Goal: Task Accomplishment & Management: Manage account settings

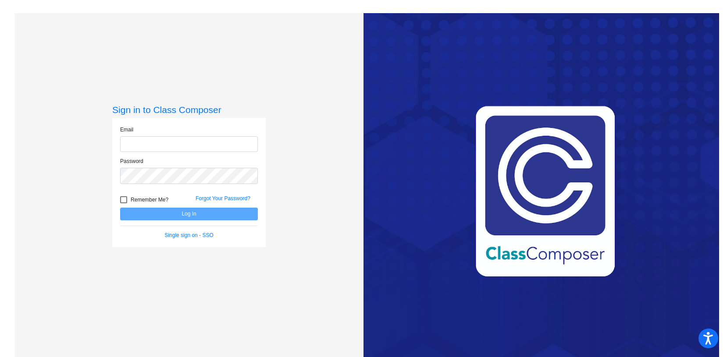
type input "[EMAIL_ADDRESS][DOMAIN_NAME]"
click at [199, 215] on button "Log In" at bounding box center [189, 214] width 138 height 13
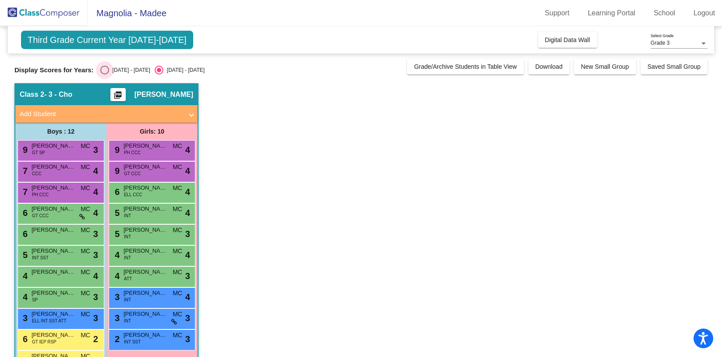
click at [103, 70] on div "Select an option" at bounding box center [104, 70] width 9 height 9
click at [104, 74] on input "[DATE] - [DATE]" at bounding box center [104, 74] width 0 height 0
radio input "true"
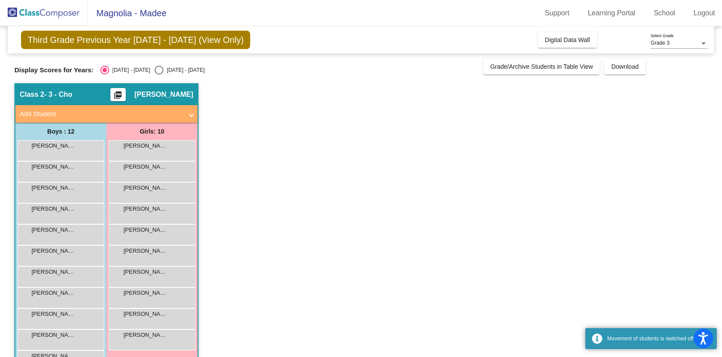
click at [155, 69] on div "Select an option" at bounding box center [159, 70] width 9 height 9
click at [159, 74] on input "[DATE] - [DATE]" at bounding box center [159, 74] width 0 height 0
radio input "true"
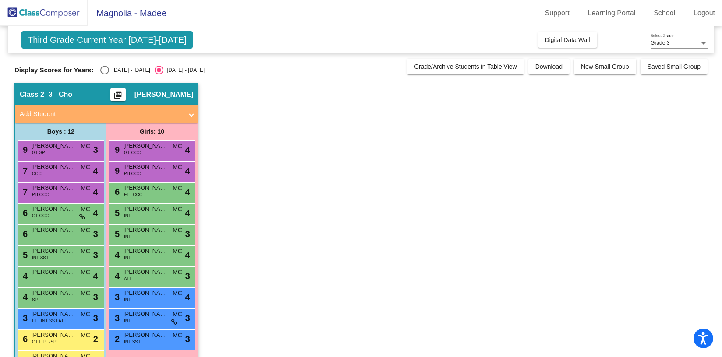
click at [689, 38] on div "Grade 3 Select Grade" at bounding box center [679, 41] width 57 height 15
click at [648, 109] on div at bounding box center [361, 178] width 722 height 357
click at [665, 14] on link "School" at bounding box center [664, 13] width 35 height 14
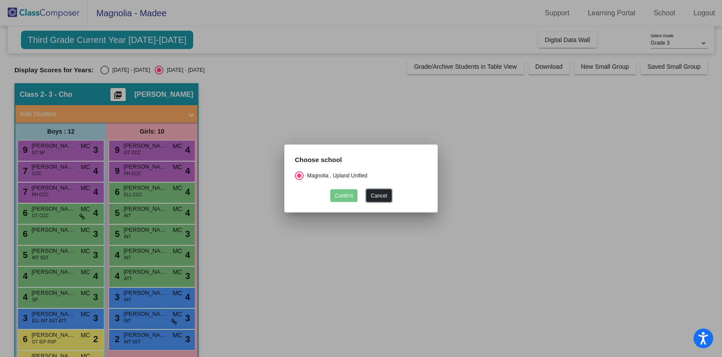
click at [385, 197] on button "Cancel" at bounding box center [378, 195] width 25 height 13
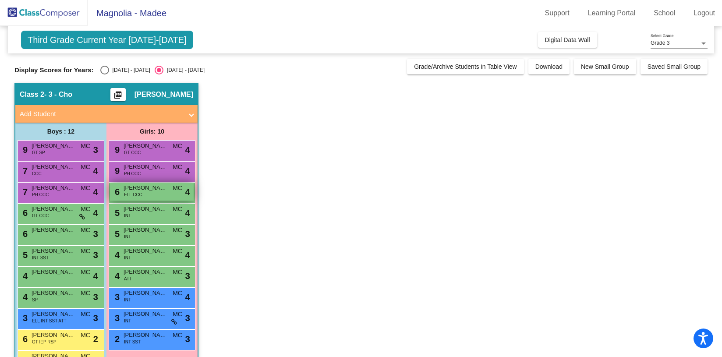
scroll to position [50, 0]
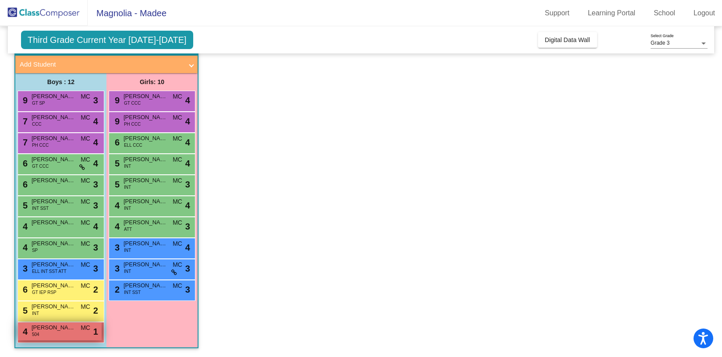
click at [71, 326] on span "[PERSON_NAME]" at bounding box center [54, 327] width 44 height 9
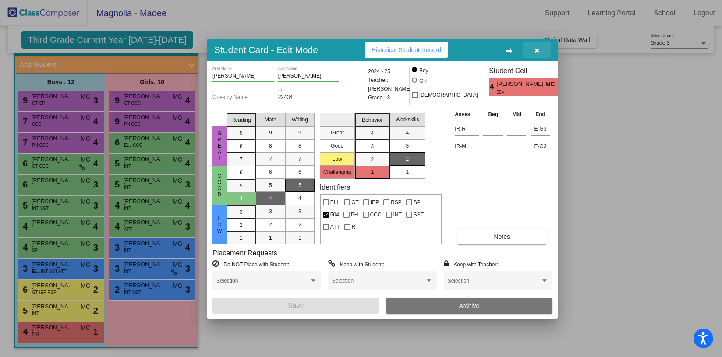
click at [539, 53] on icon "button" at bounding box center [537, 50] width 5 height 6
